Goal: Information Seeking & Learning: Learn about a topic

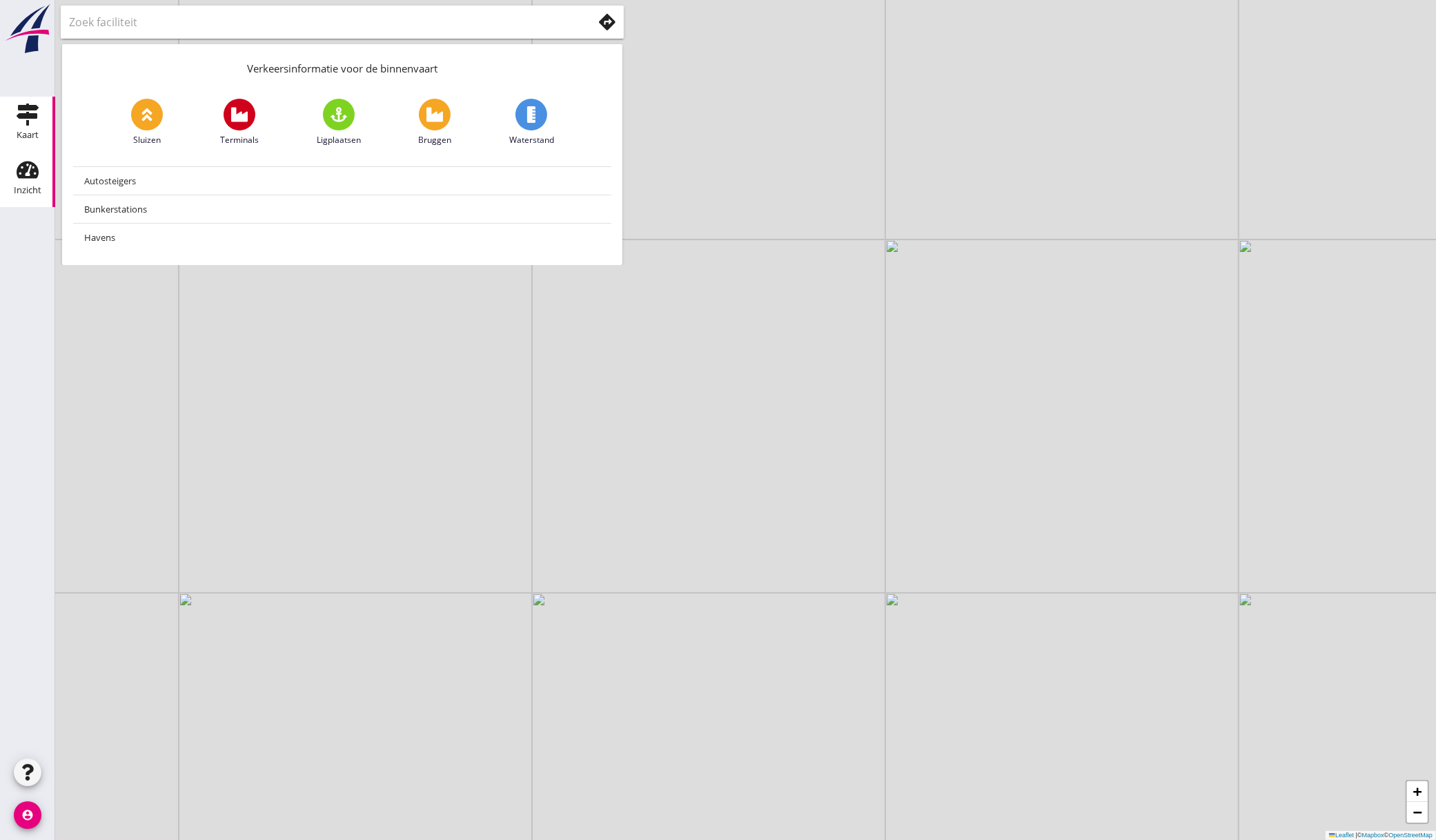
click at [29, 180] on div "Inzicht" at bounding box center [27, 190] width 27 height 20
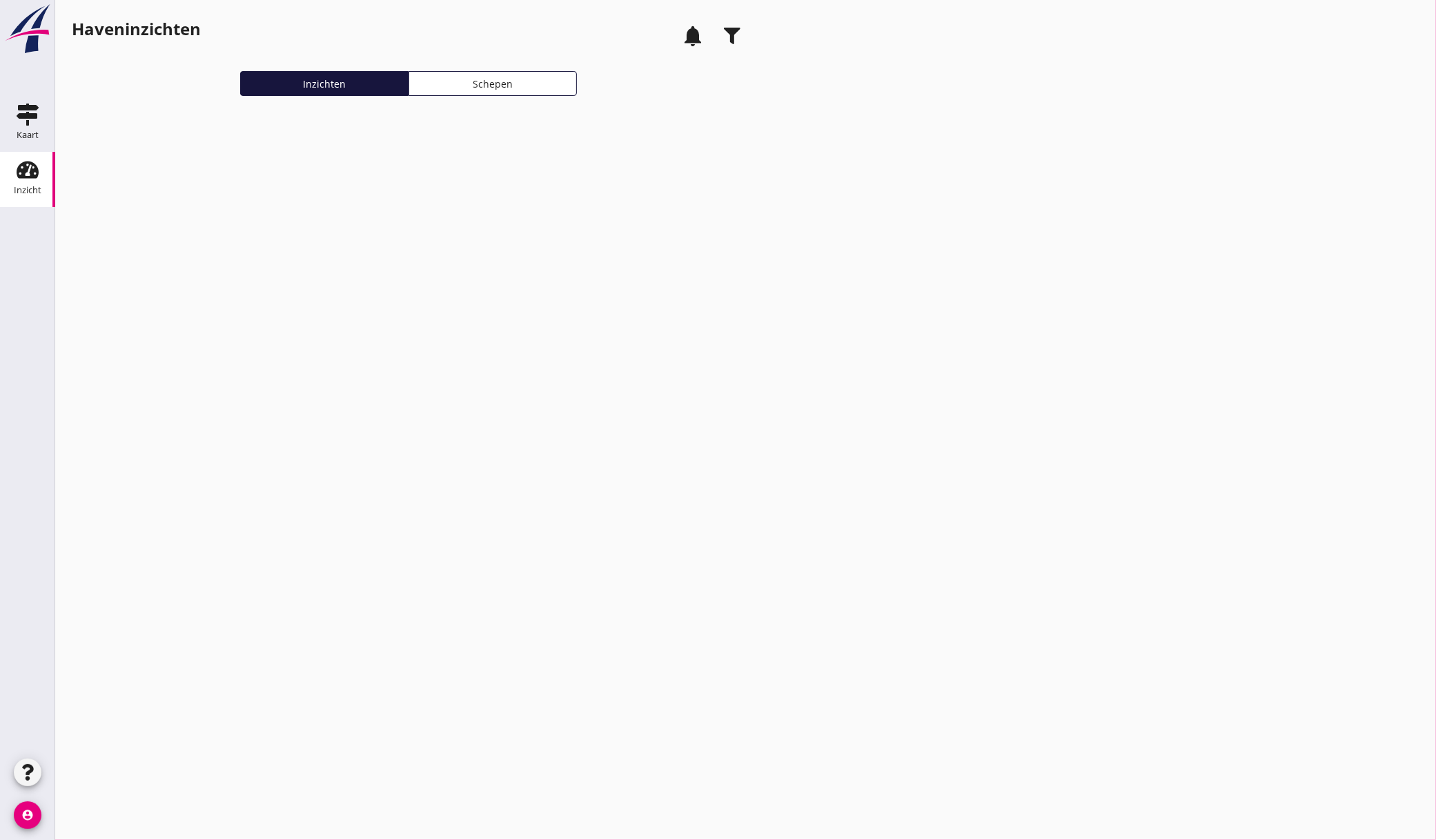
click at [733, 39] on use "button" at bounding box center [732, 35] width 17 height 17
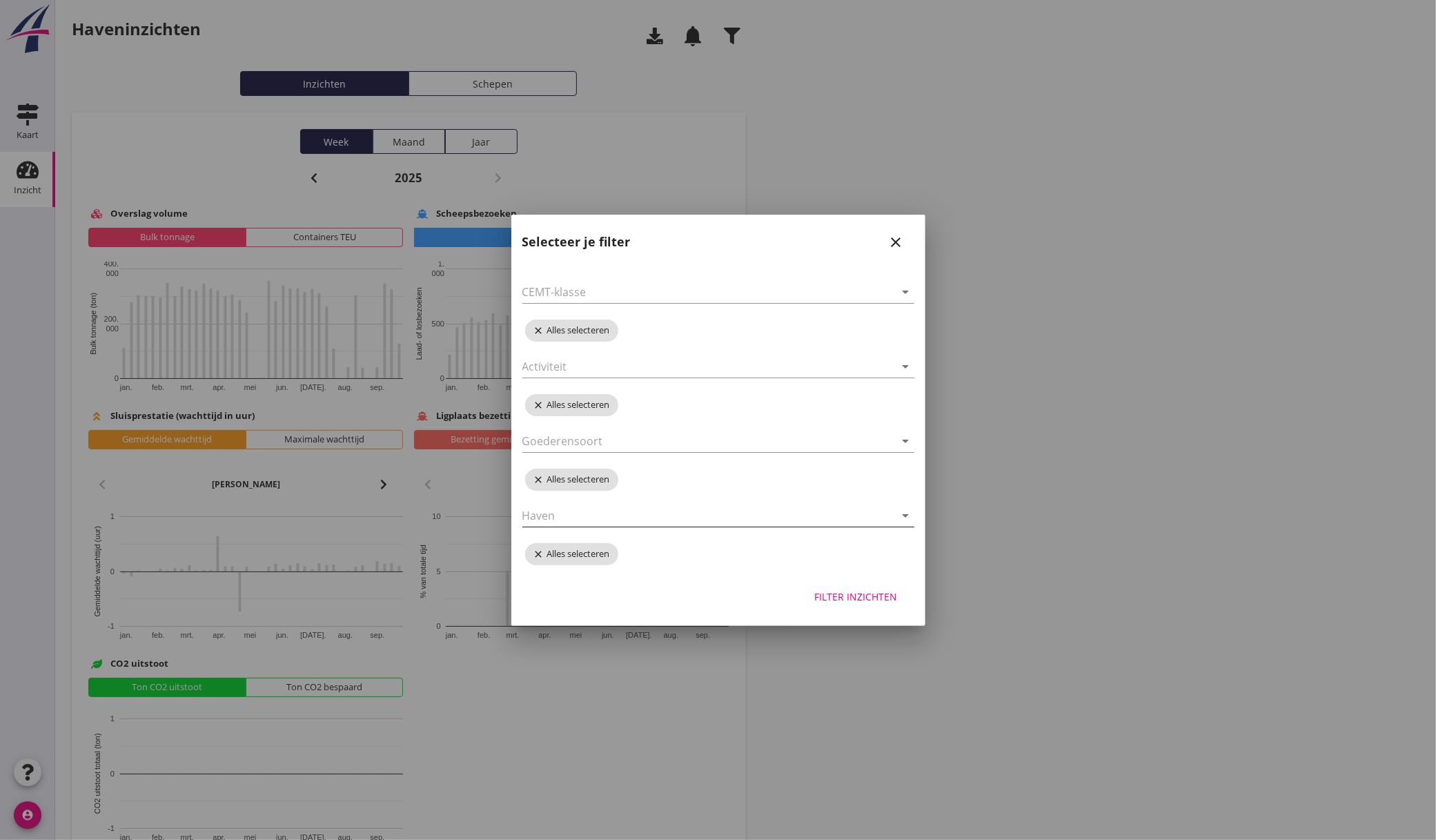
click at [584, 511] on div at bounding box center [699, 515] width 353 height 22
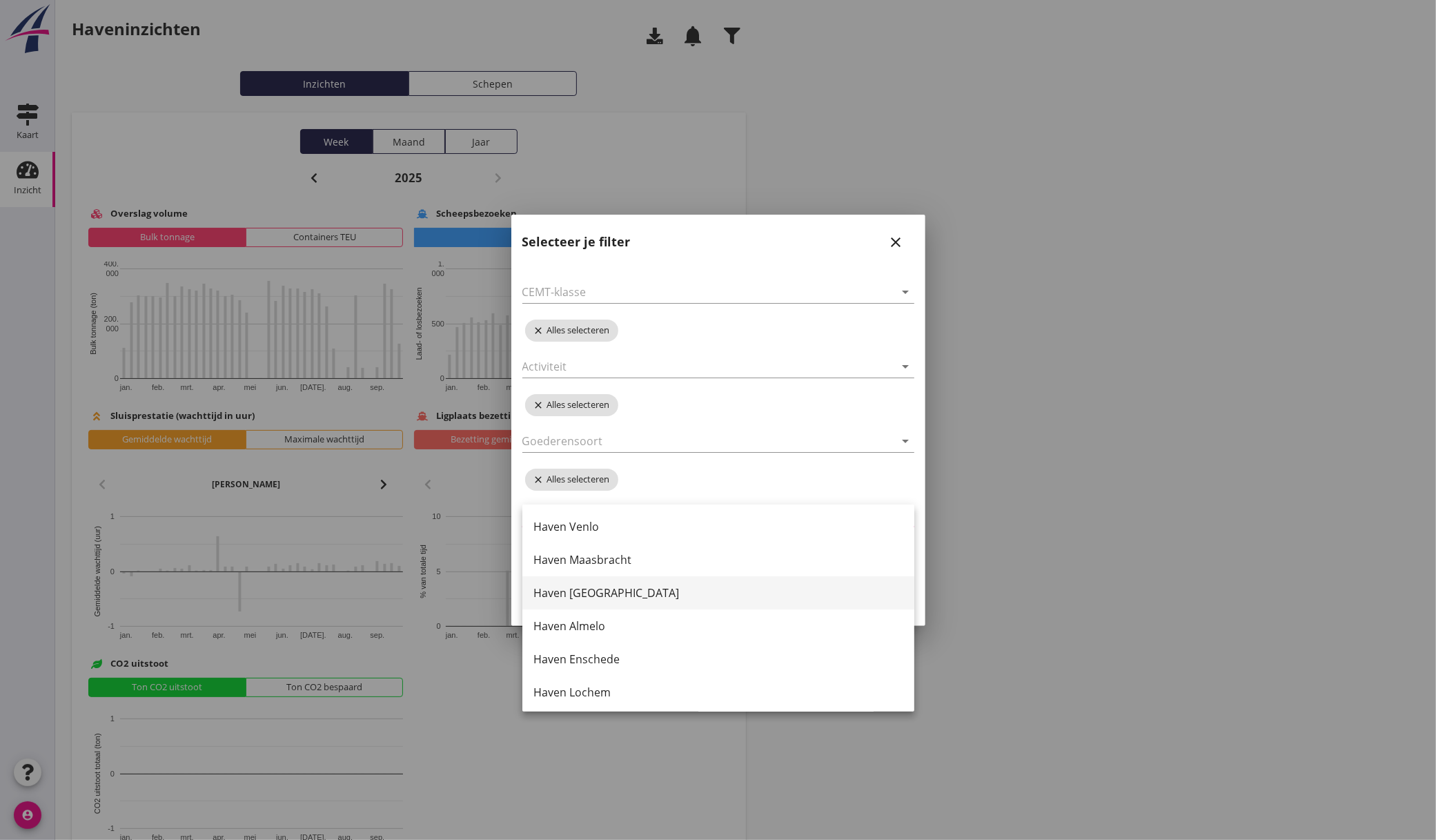
click at [603, 594] on div "Haven [GEOGRAPHIC_DATA]" at bounding box center [718, 592] width 370 height 17
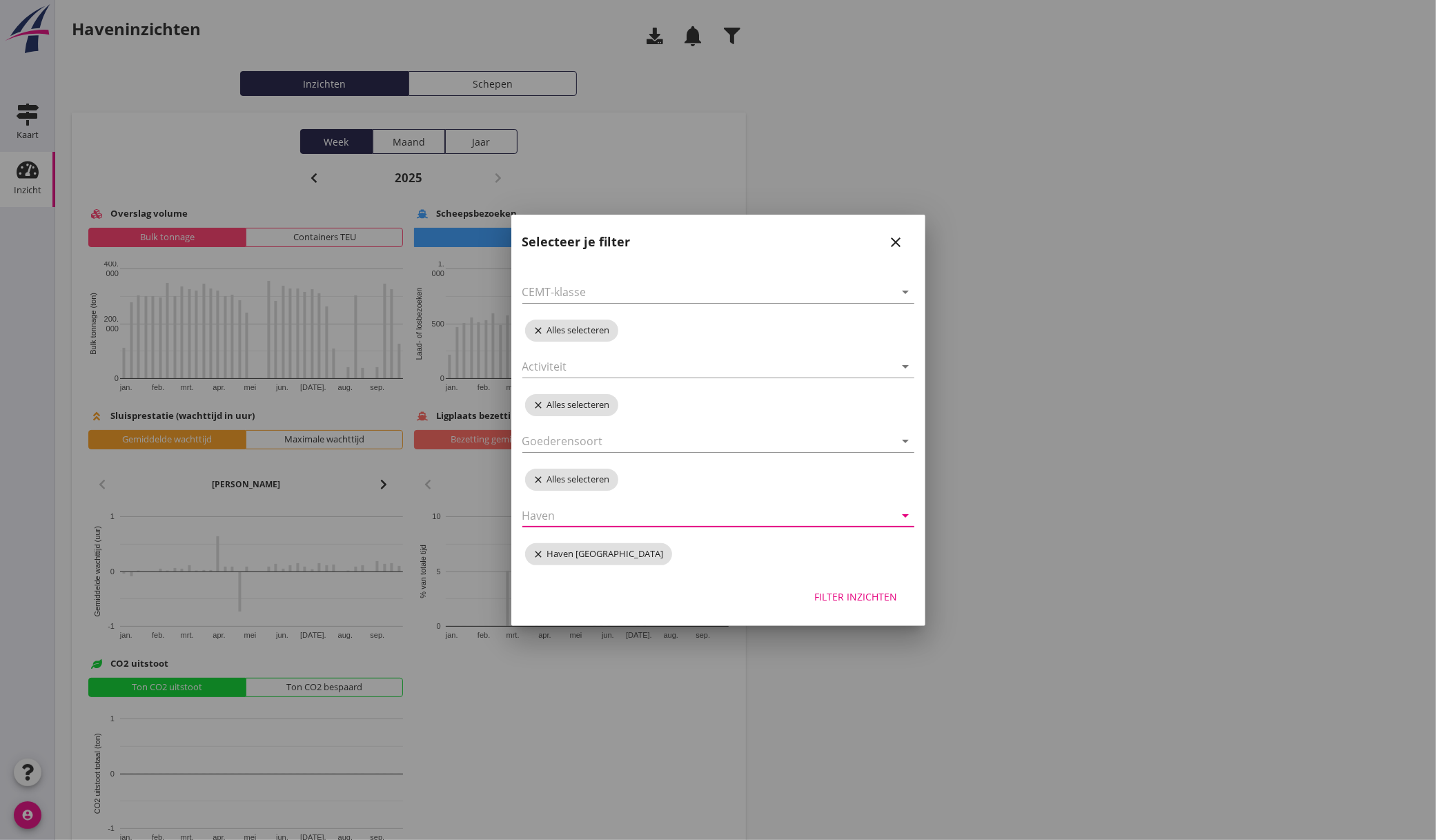
click at [857, 595] on div "Filter inzichten" at bounding box center [857, 596] width 83 height 15
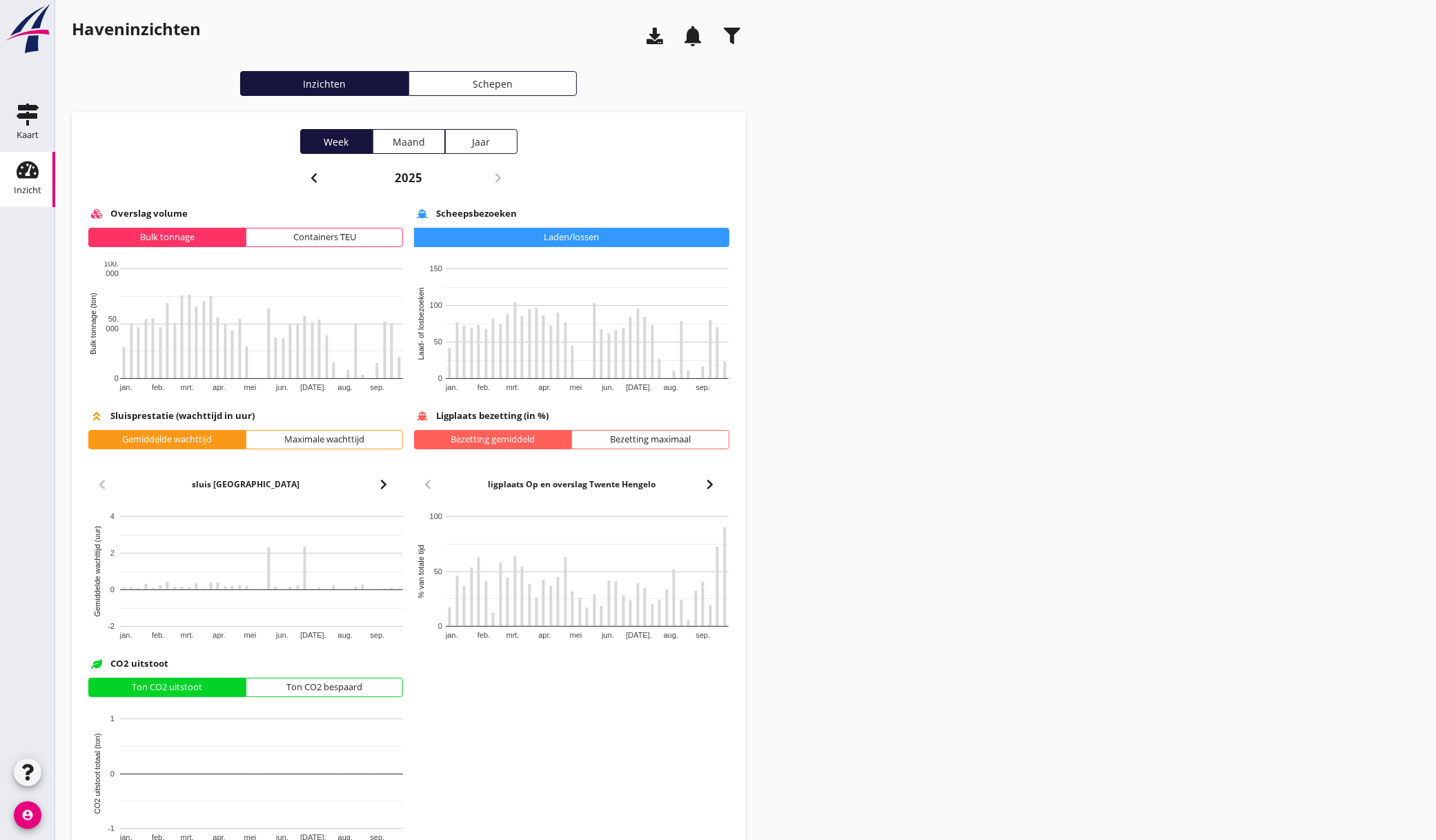
click at [313, 180] on use "button" at bounding box center [314, 179] width 6 height 10
click at [313, 177] on use "button" at bounding box center [314, 179] width 6 height 10
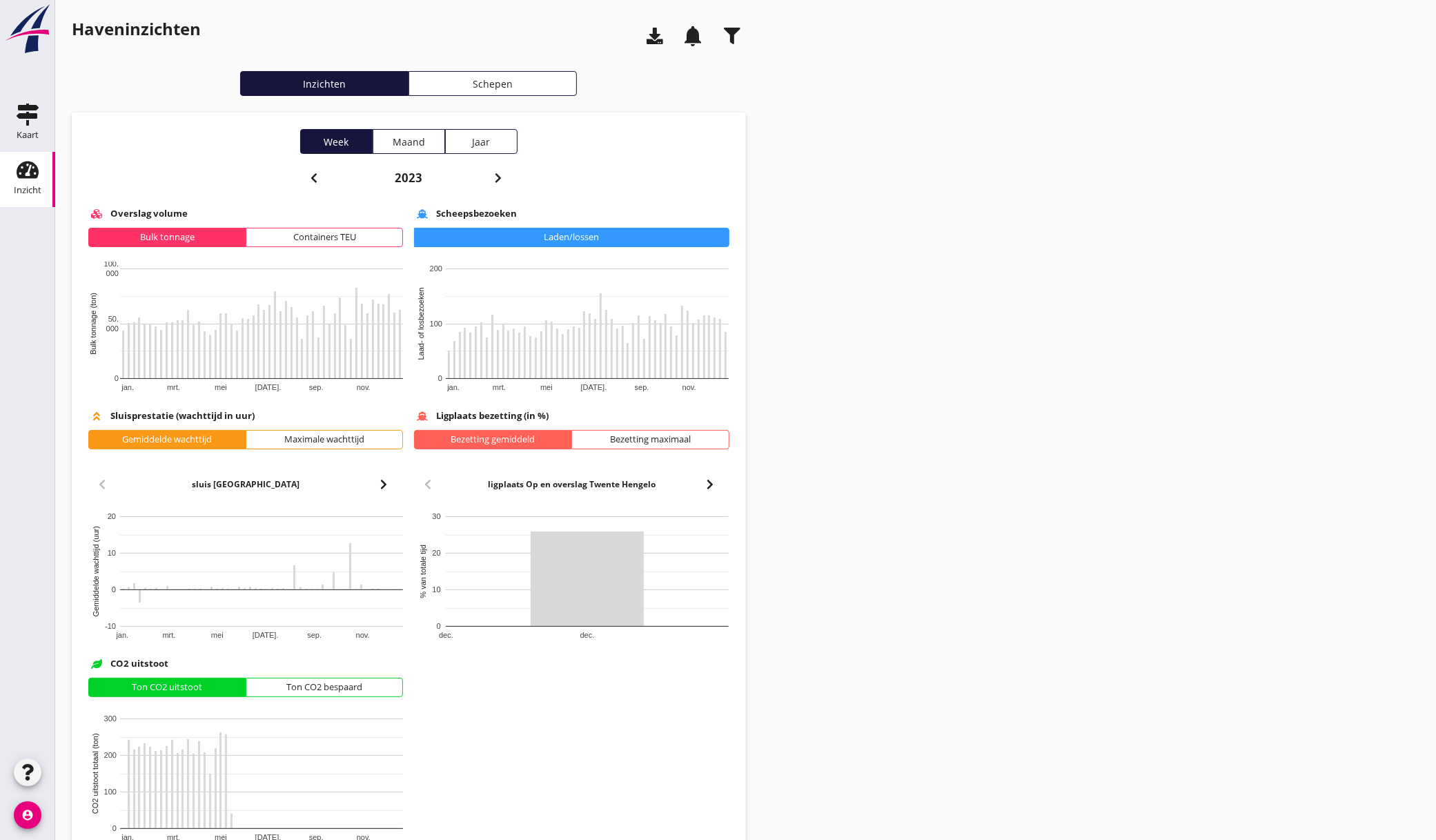
click at [313, 177] on use "button" at bounding box center [314, 179] width 6 height 10
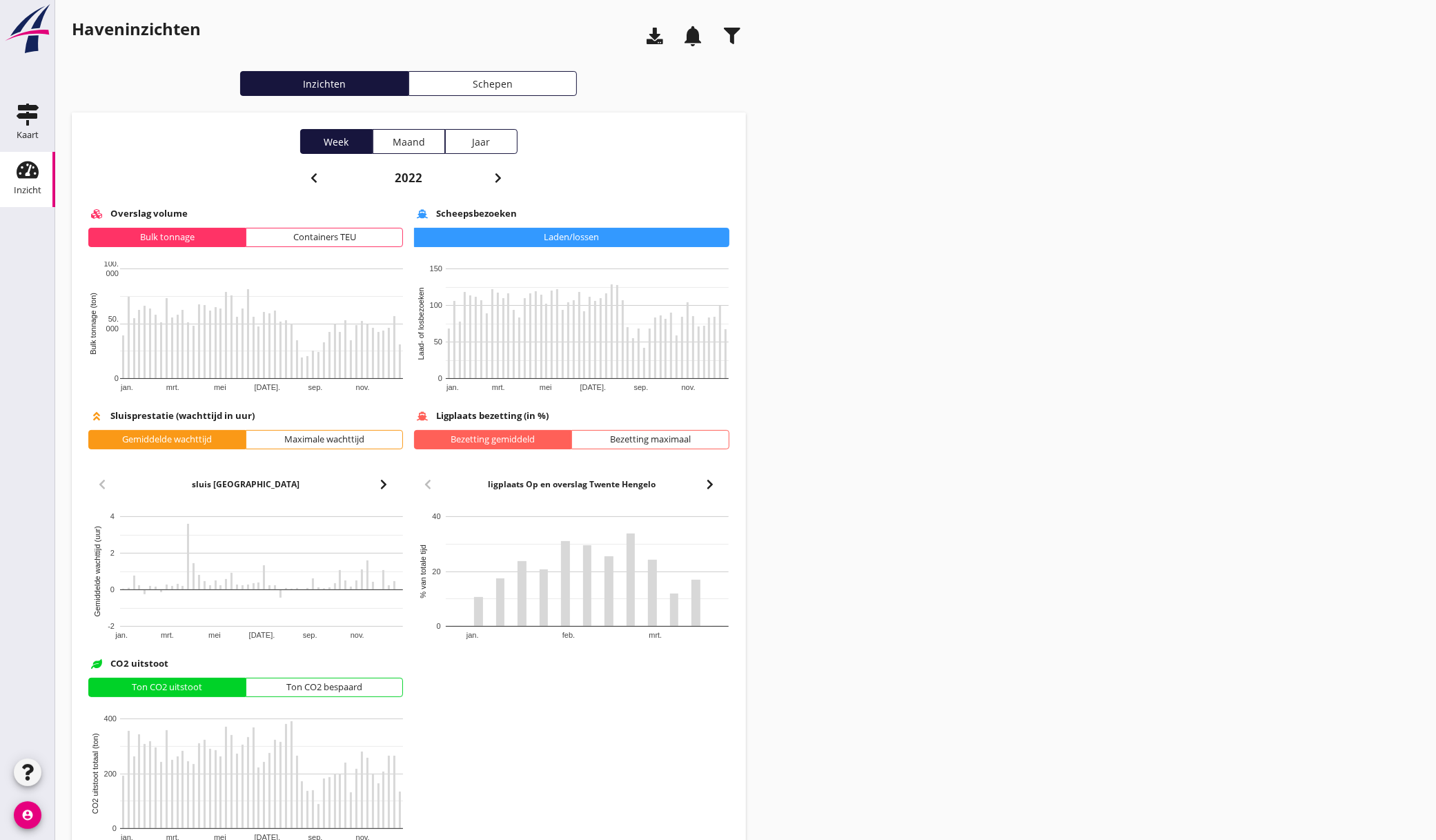
click at [313, 177] on use "button" at bounding box center [314, 179] width 6 height 10
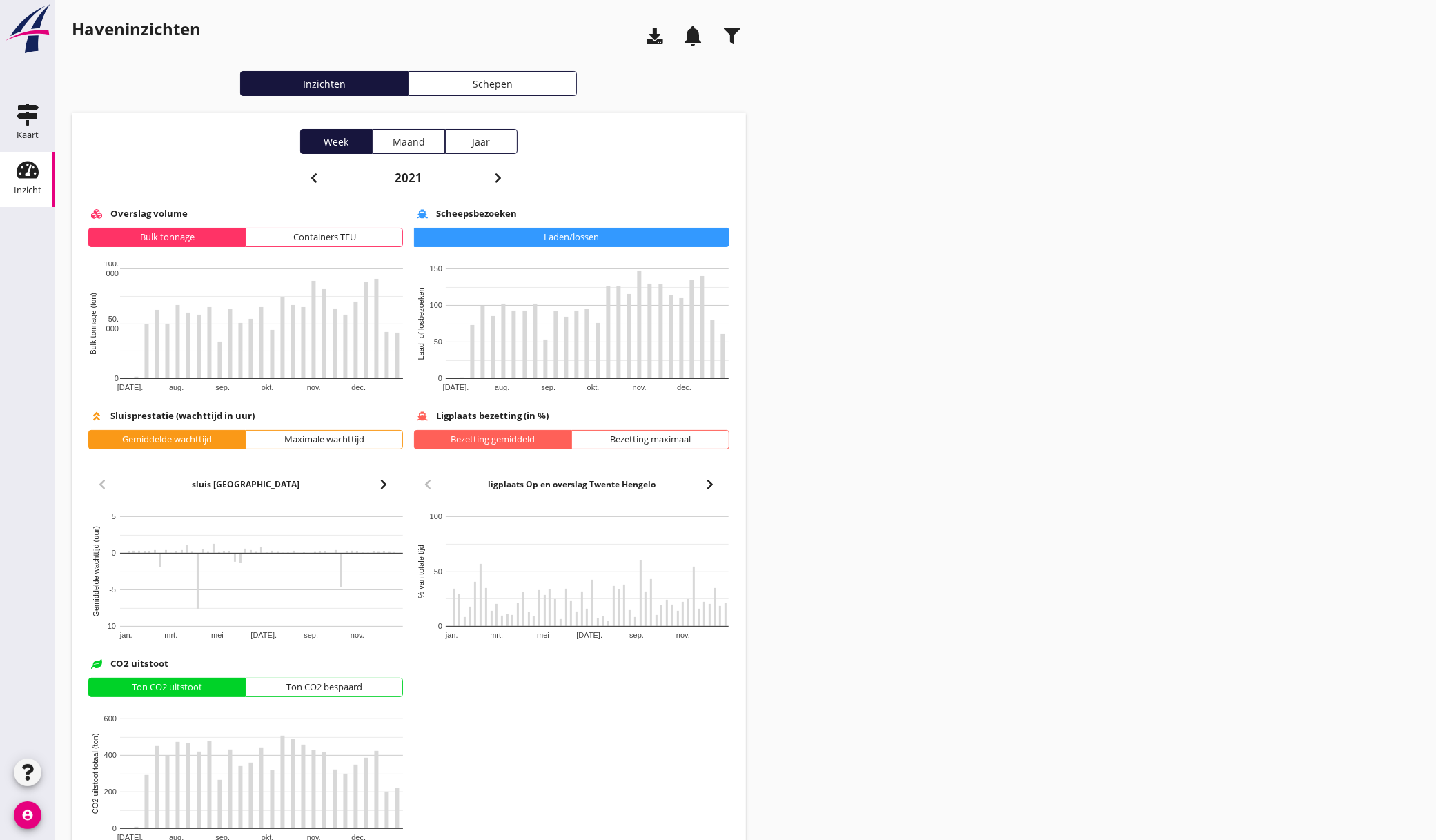
click at [313, 177] on use "button" at bounding box center [314, 179] width 6 height 10
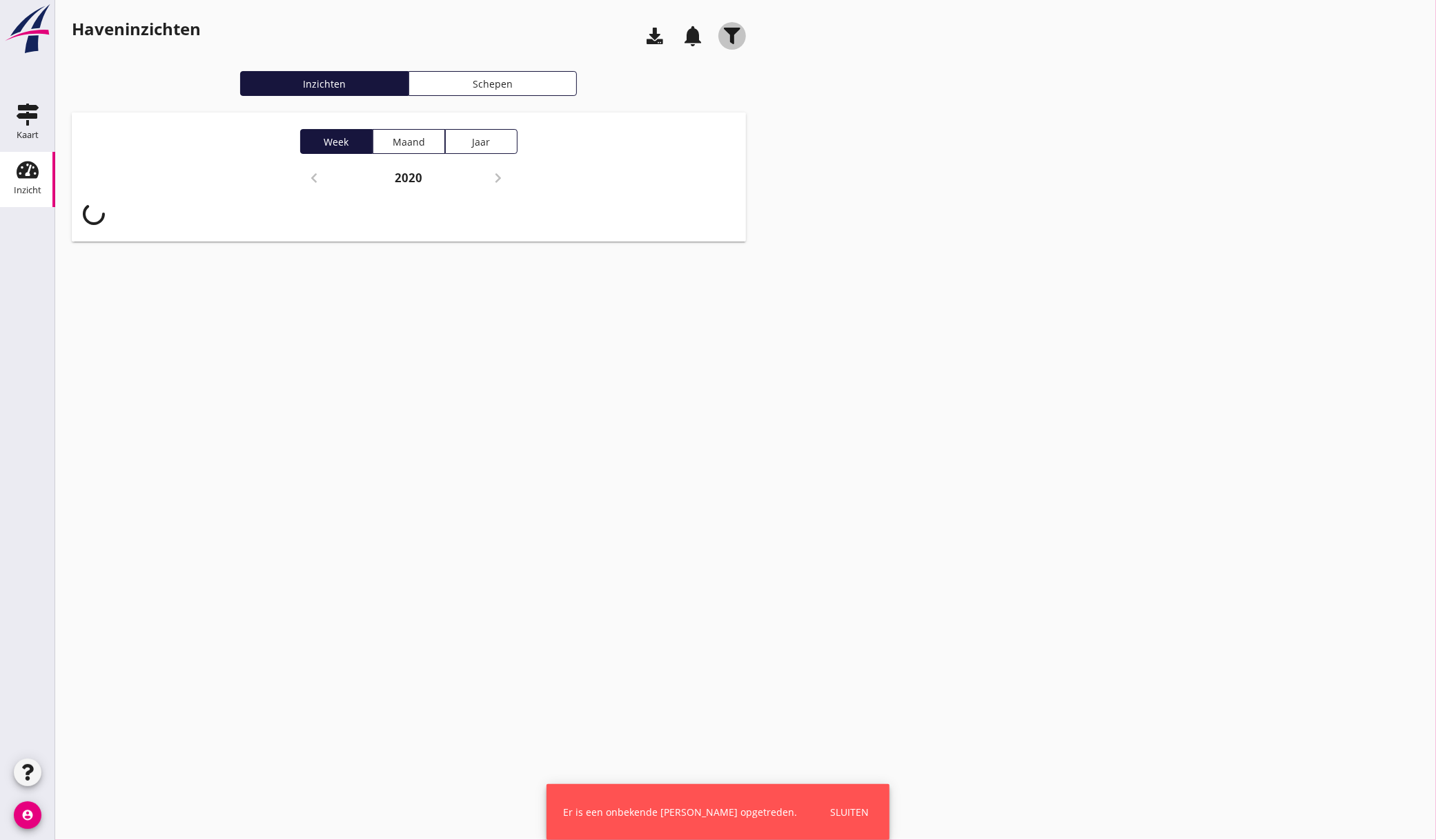
click at [732, 36] on use "button" at bounding box center [732, 35] width 17 height 17
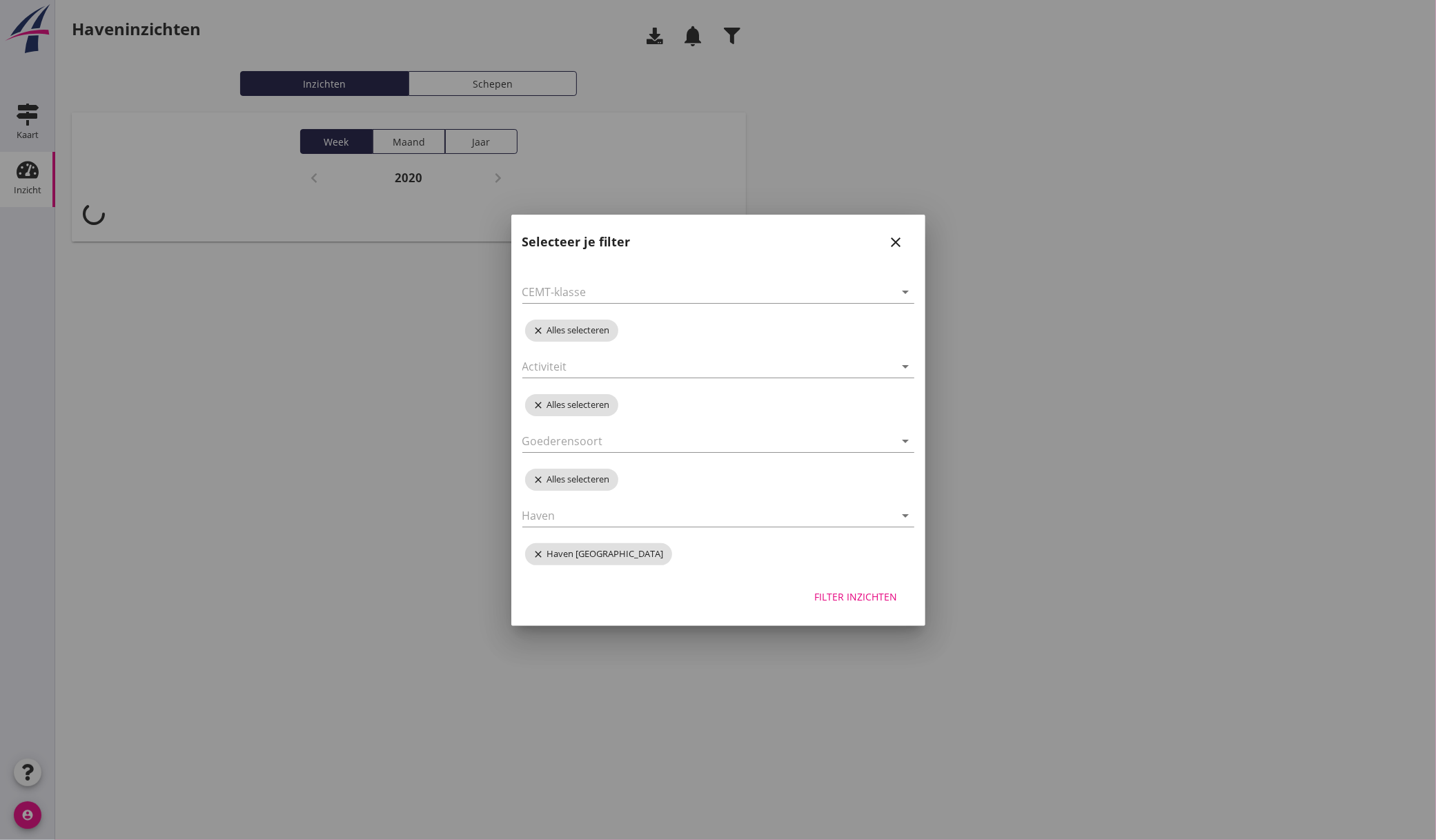
click at [896, 239] on icon "close" at bounding box center [897, 242] width 17 height 17
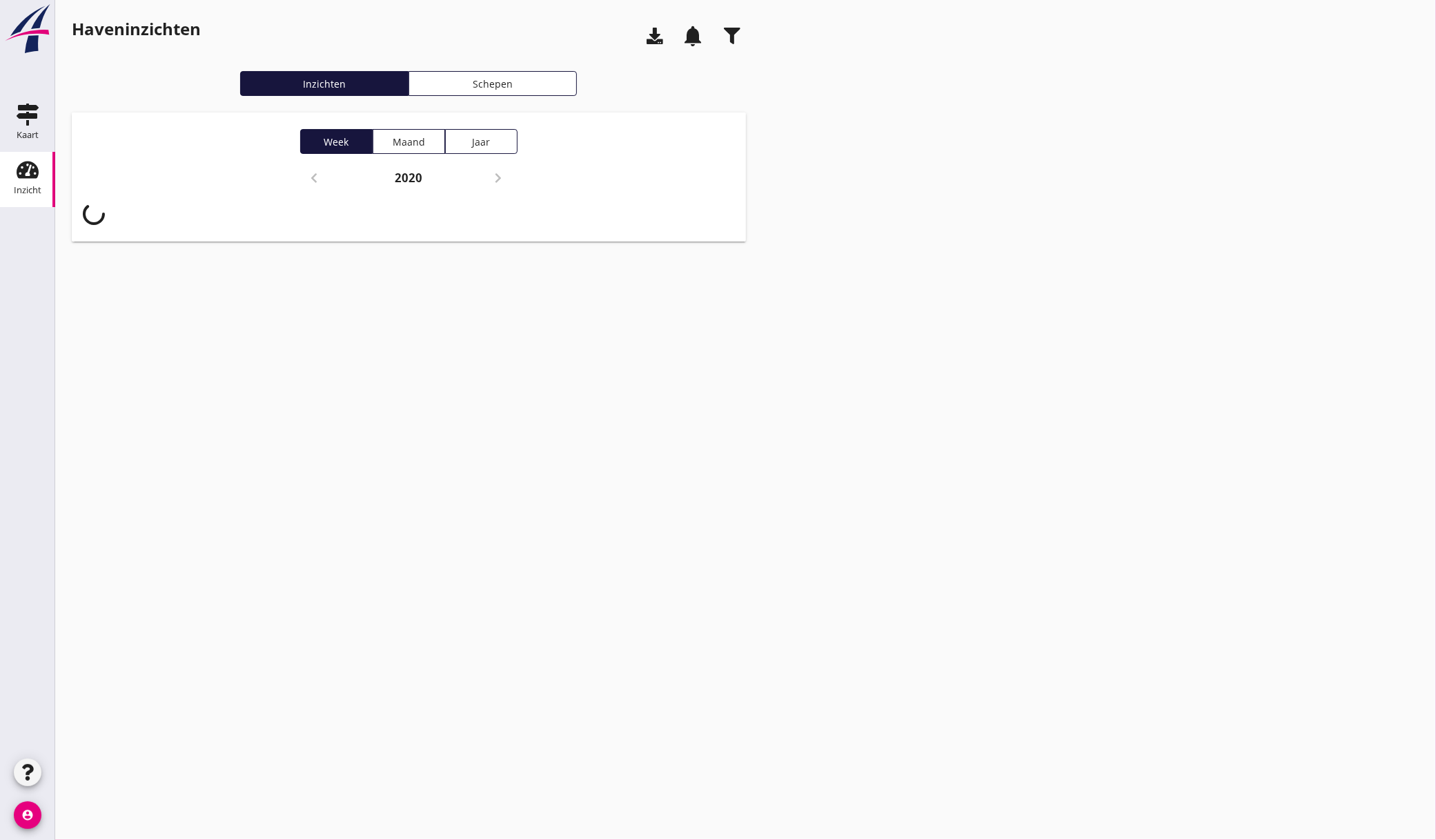
click at [310, 175] on div "2020" at bounding box center [409, 180] width 218 height 33
click at [487, 81] on div "Schepen" at bounding box center [493, 84] width 156 height 15
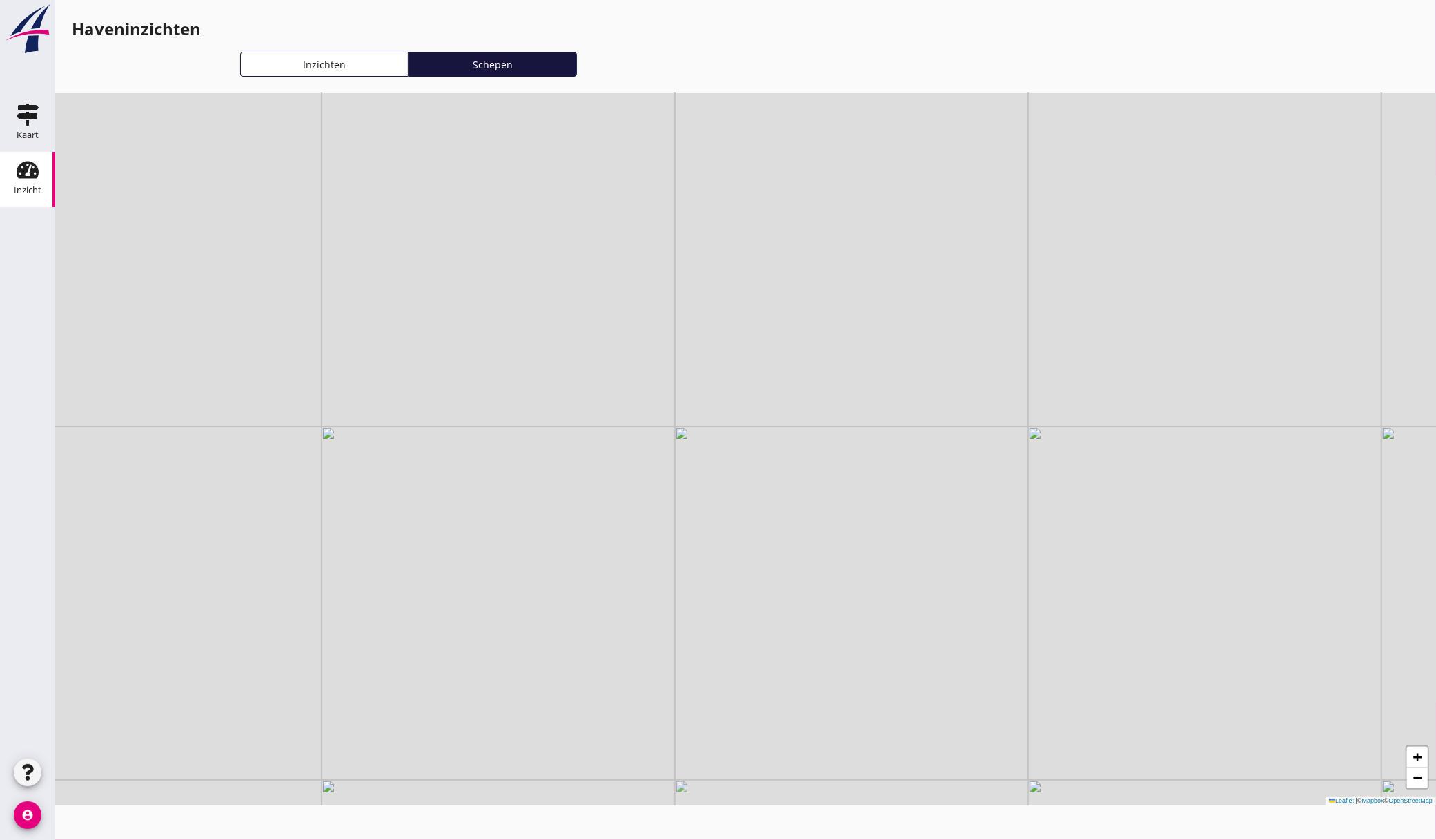
click at [338, 64] on div "Inzichten" at bounding box center [325, 64] width 156 height 15
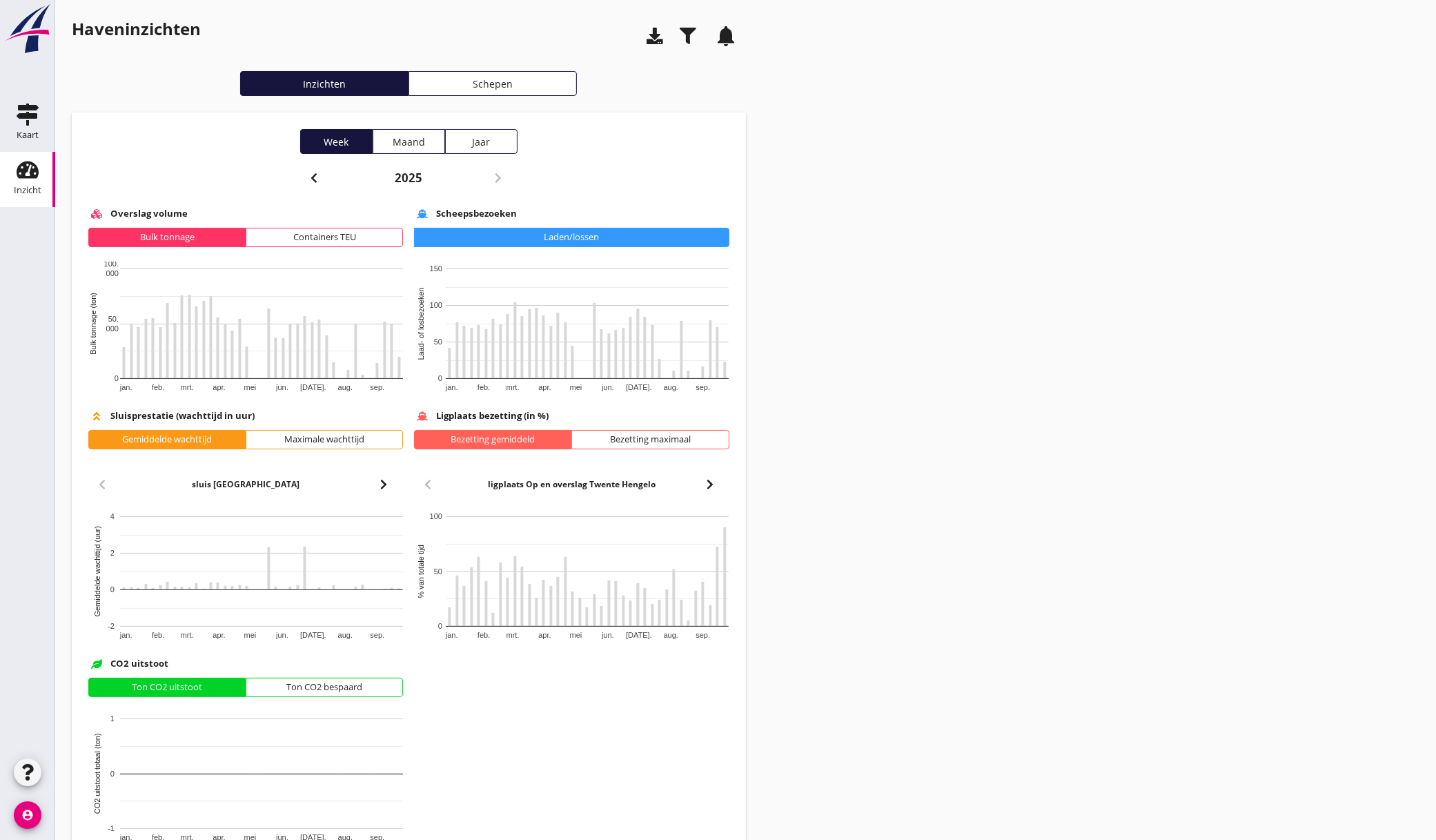
click at [315, 179] on icon "button" at bounding box center [313, 178] width 17 height 17
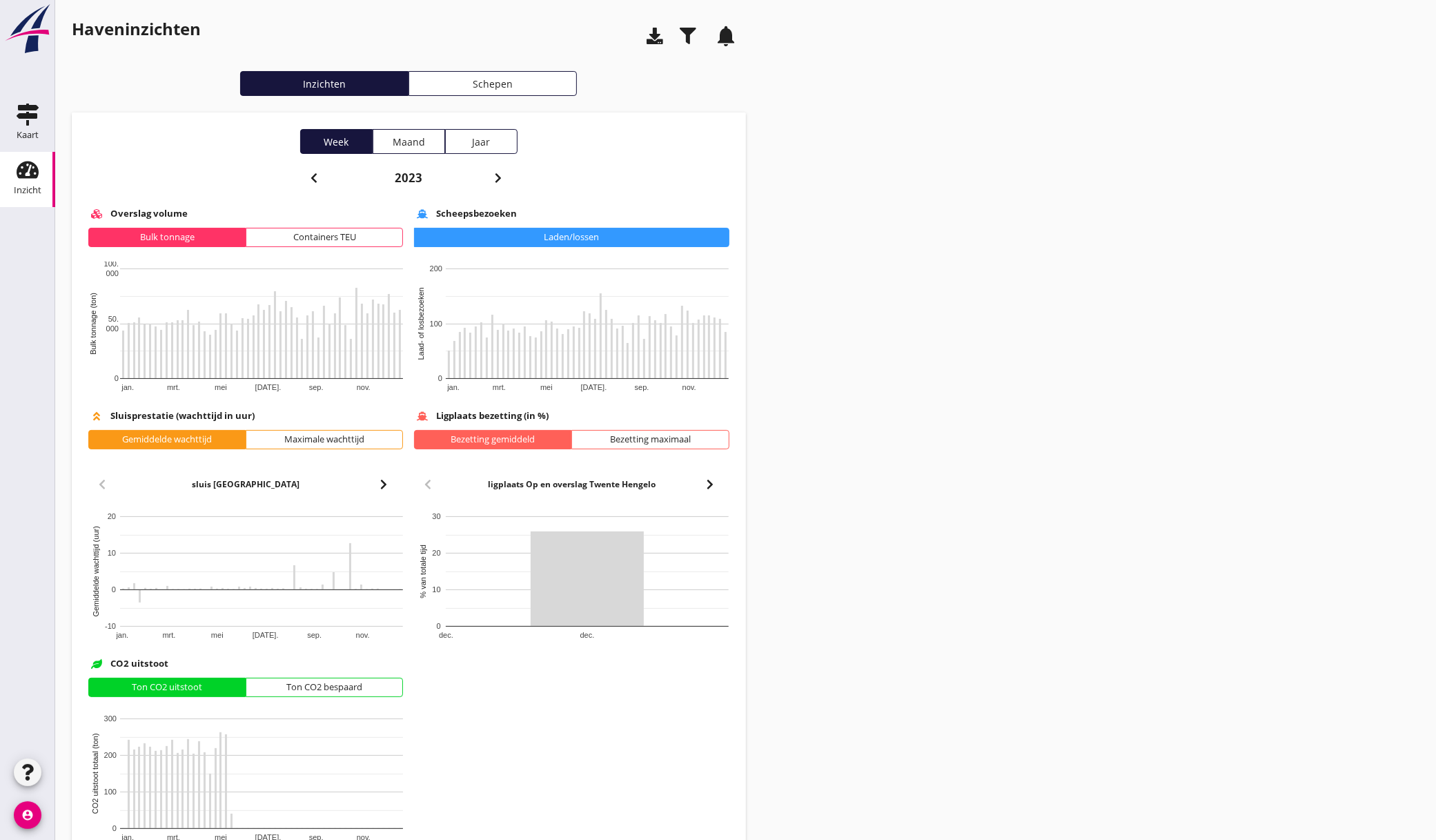
click at [310, 172] on icon "button" at bounding box center [313, 178] width 17 height 17
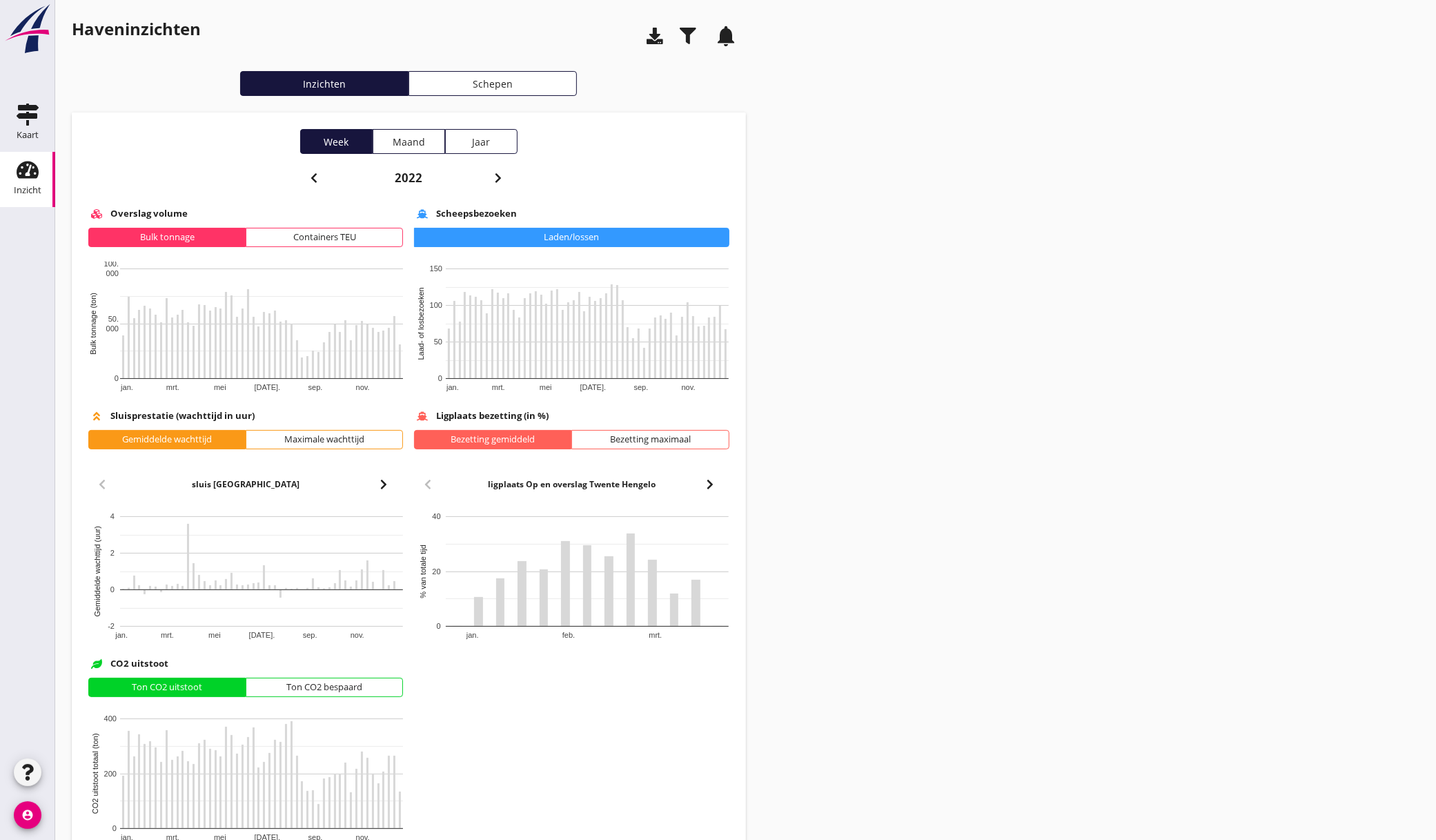
click at [313, 174] on icon "button" at bounding box center [313, 178] width 17 height 17
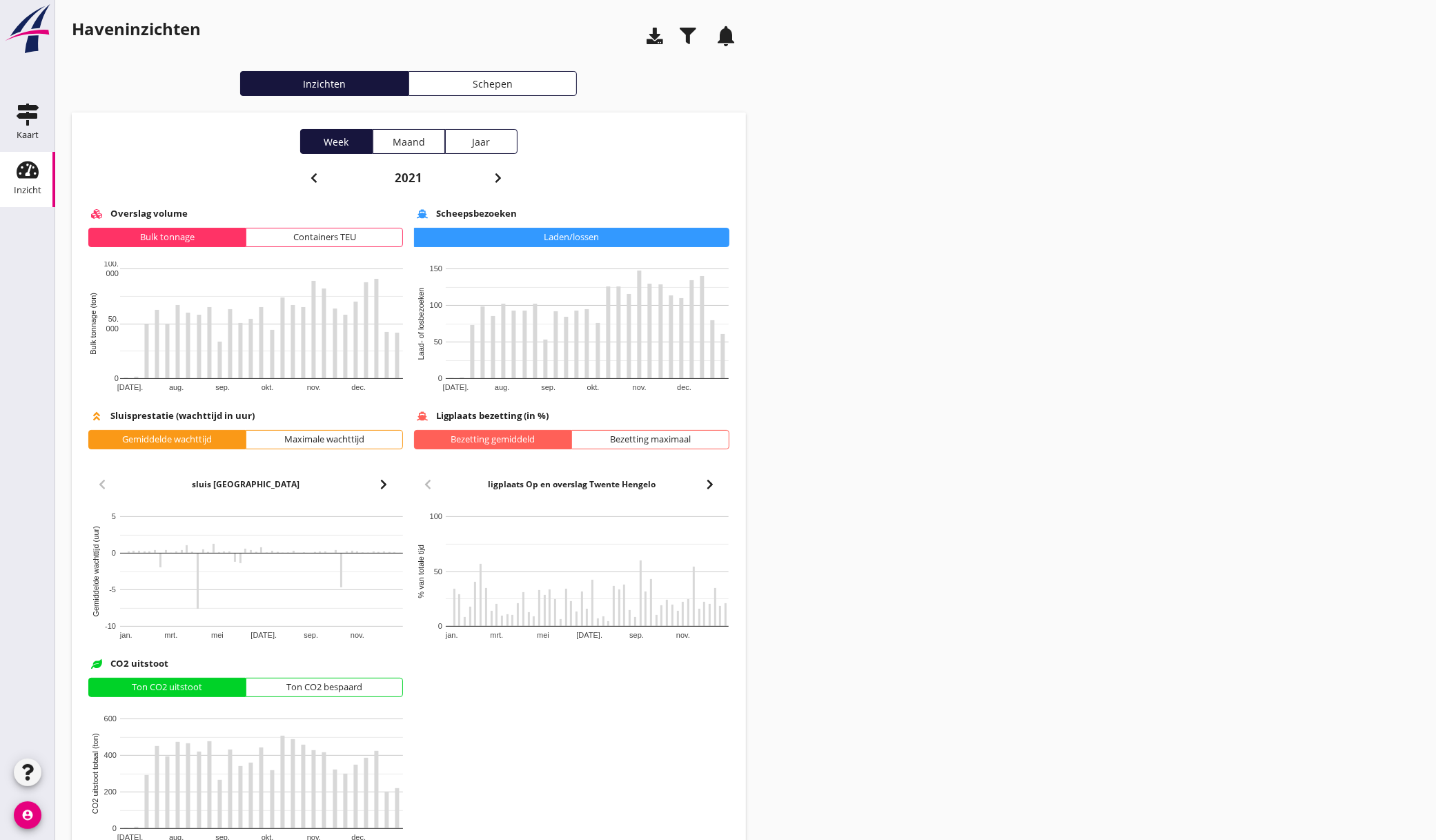
click at [315, 175] on use "button" at bounding box center [314, 179] width 6 height 10
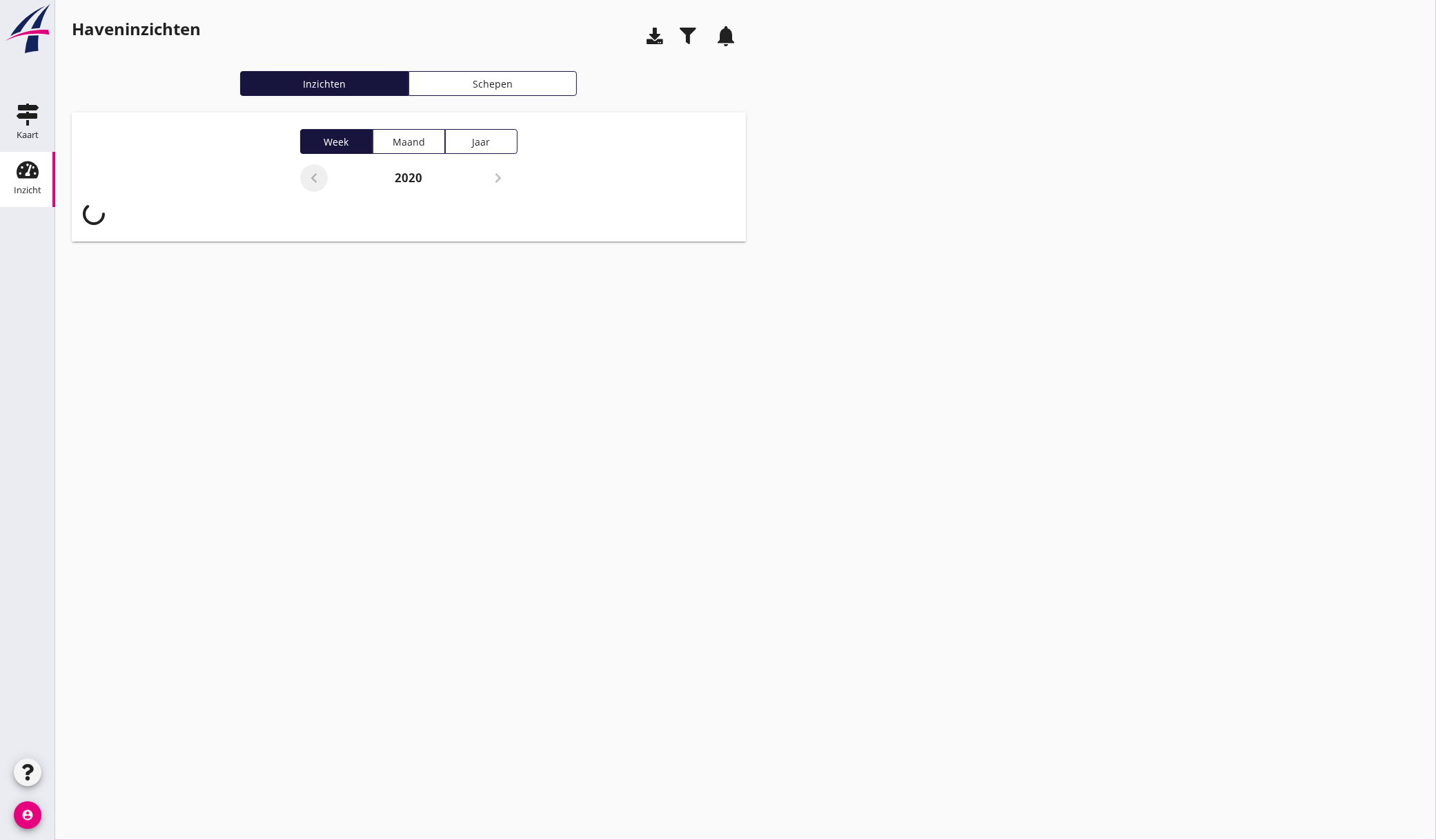
click at [315, 175] on div "2020" at bounding box center [409, 180] width 218 height 33
